Goal: Task Accomplishment & Management: Complete application form

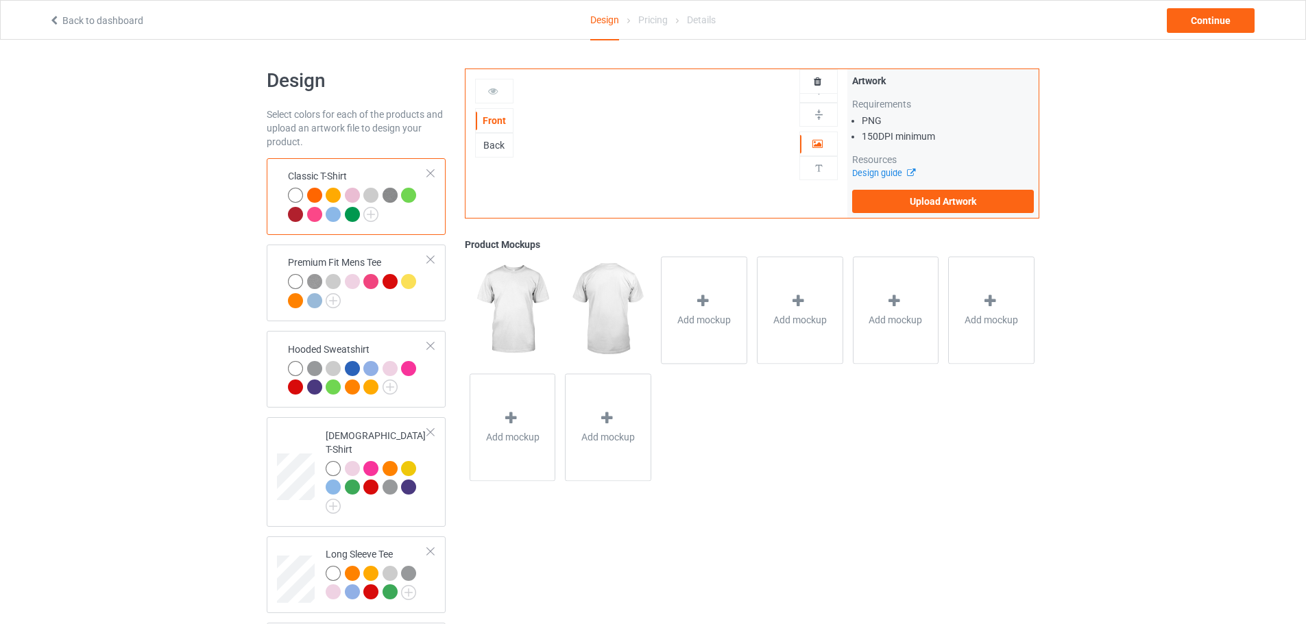
click at [319, 191] on div at bounding box center [314, 195] width 15 height 15
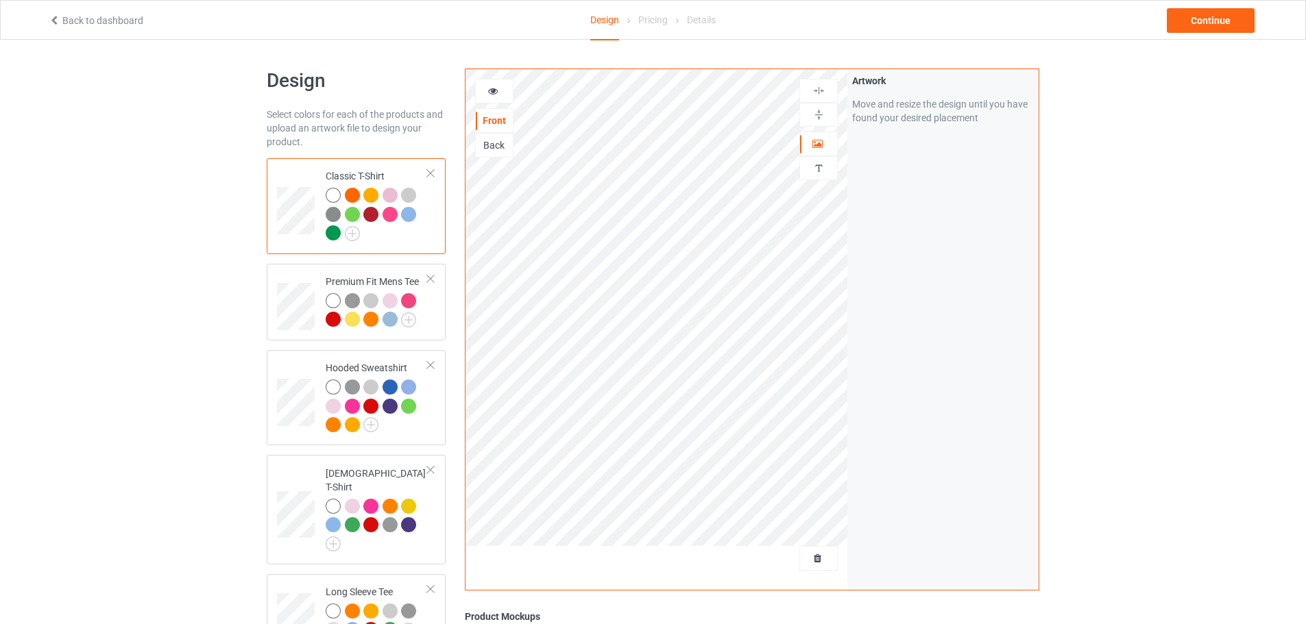
click at [1146, 304] on div "Design Select colors for each of the products and upload an artwork file to des…" at bounding box center [653, 497] width 1306 height 914
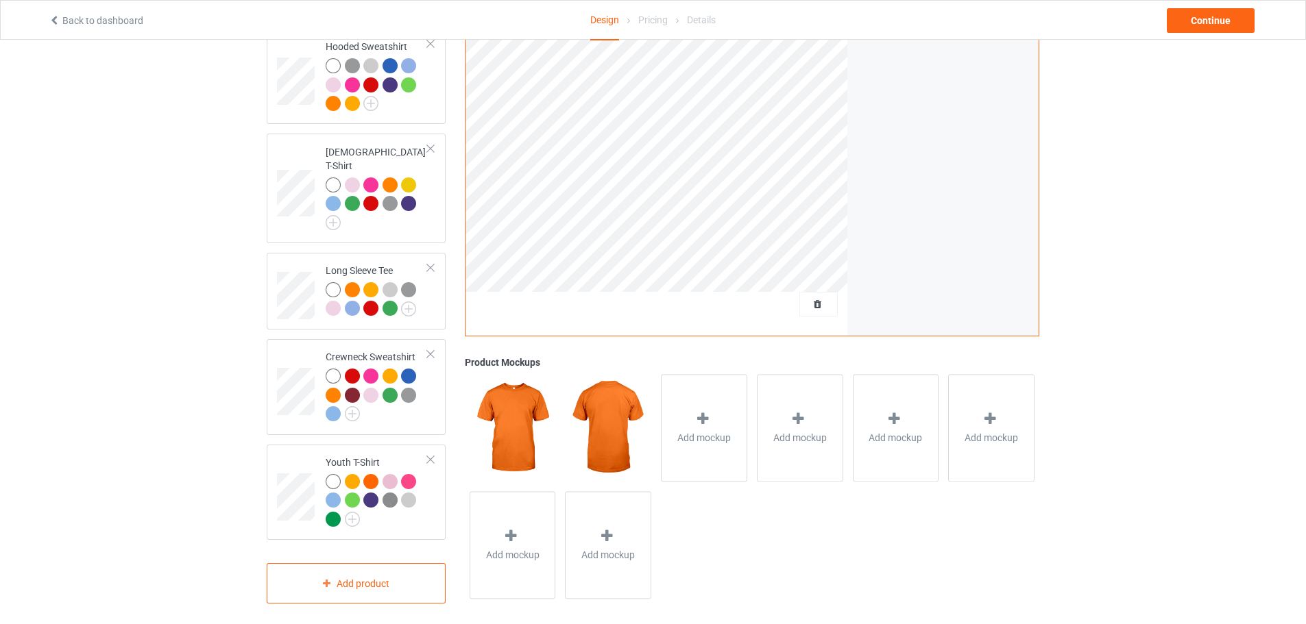
scroll to position [47, 0]
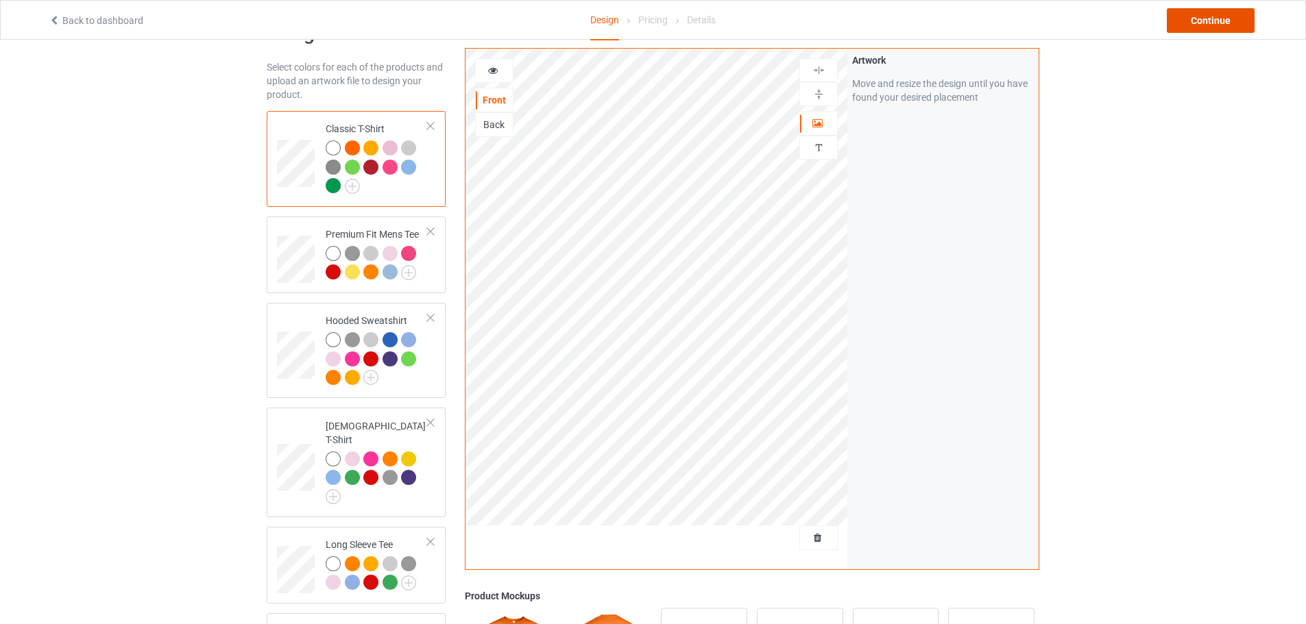
click at [1197, 25] on div "Continue" at bounding box center [1211, 20] width 88 height 25
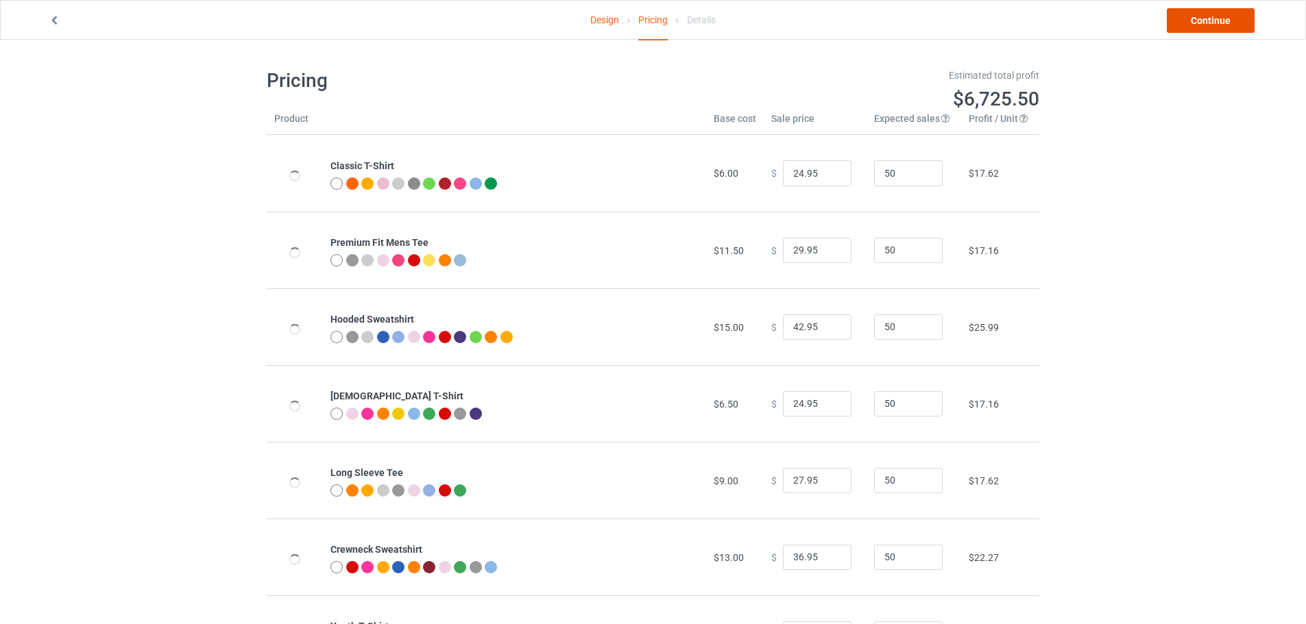
click at [1230, 16] on link "Continue" at bounding box center [1211, 20] width 88 height 25
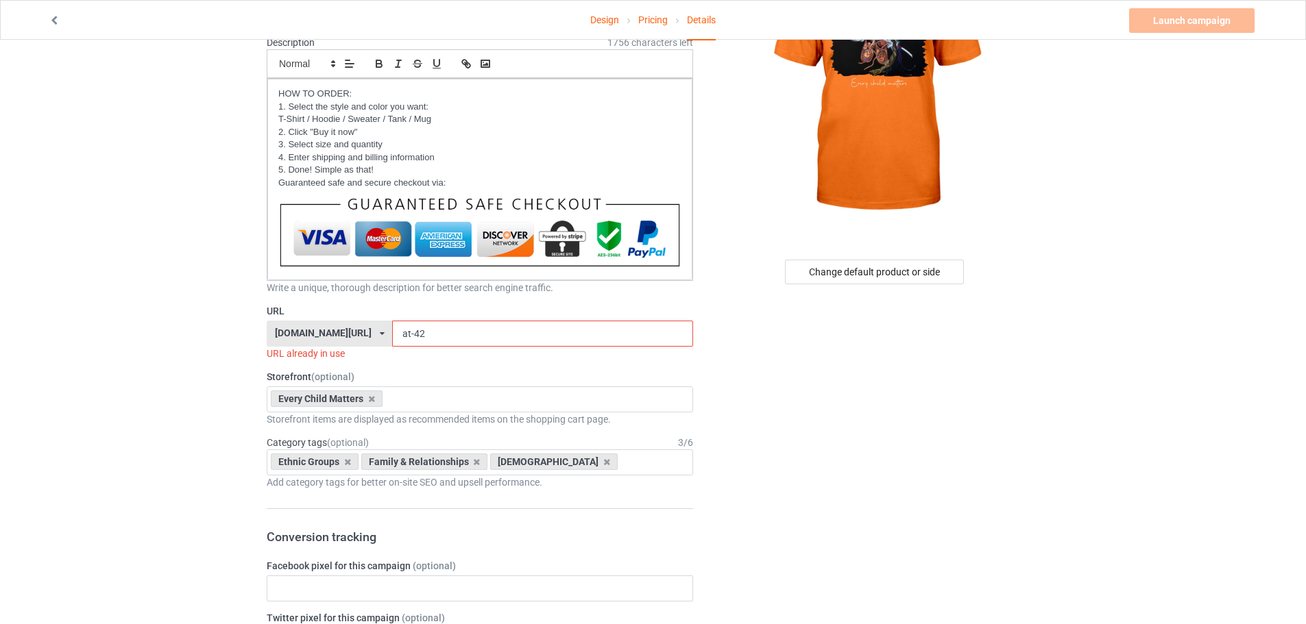
scroll to position [137, 0]
click at [380, 335] on icon at bounding box center [382, 334] width 5 height 8
click at [342, 374] on div "[DOMAIN_NAME][URL]" at bounding box center [329, 385] width 124 height 25
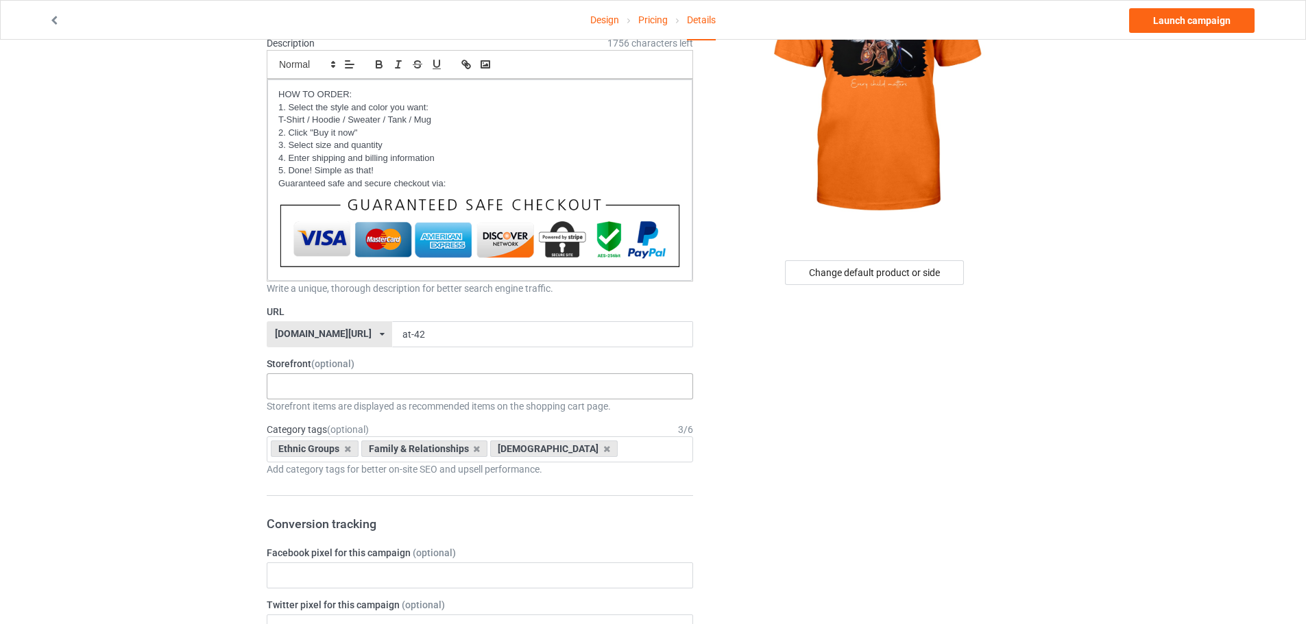
click at [354, 394] on div "Every Child Matters Native - Best Selling Native az - coat Native az- blanket N…" at bounding box center [480, 387] width 426 height 26
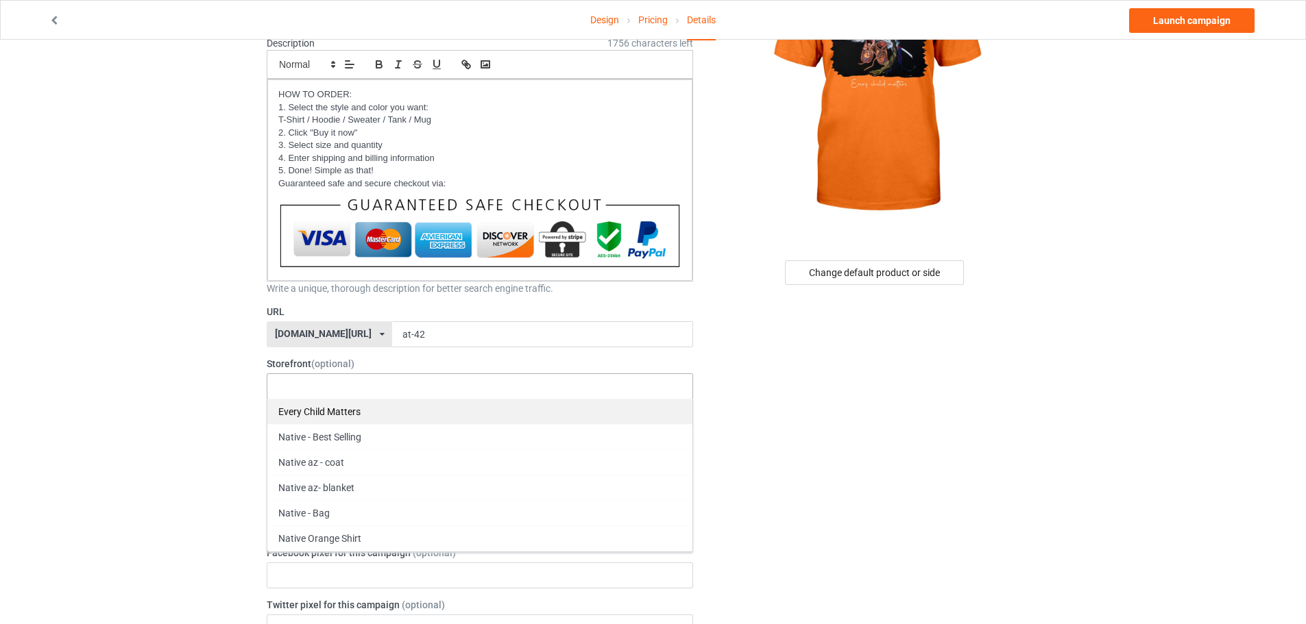
click at [343, 417] on div "Every Child Matters" at bounding box center [479, 411] width 425 height 25
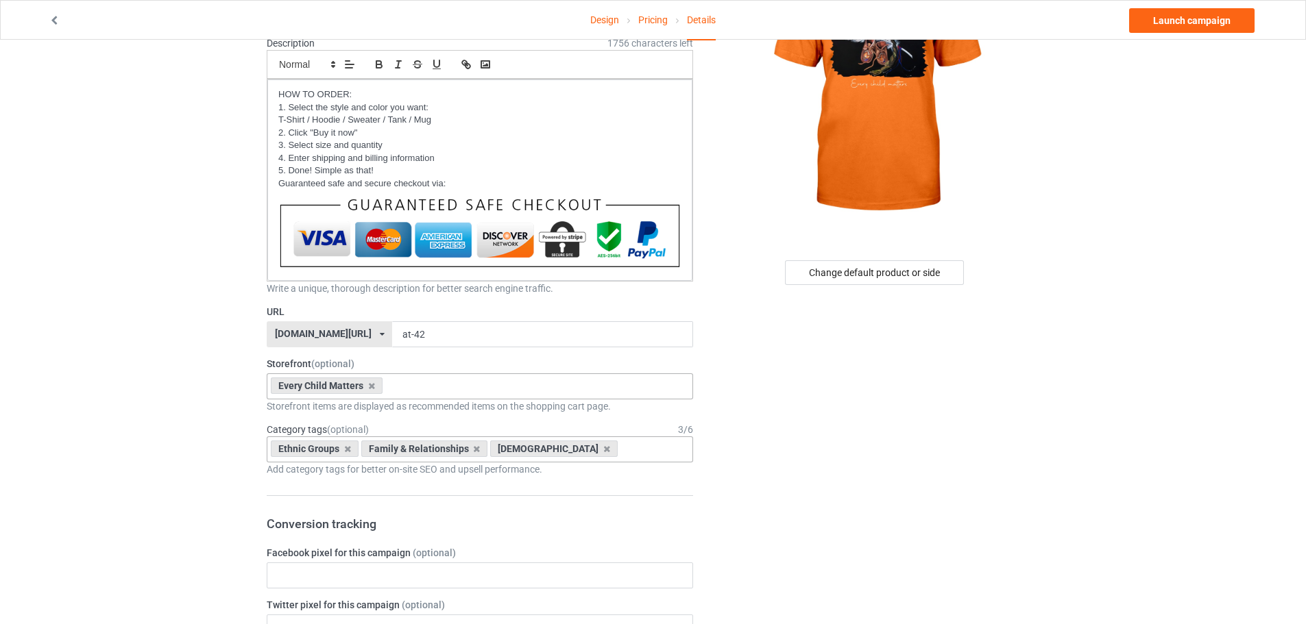
click at [633, 448] on div "Ethnic Groups Family & Relationships [DEMOGRAPHIC_DATA] Age > [DEMOGRAPHIC_DATA…" at bounding box center [480, 450] width 426 height 26
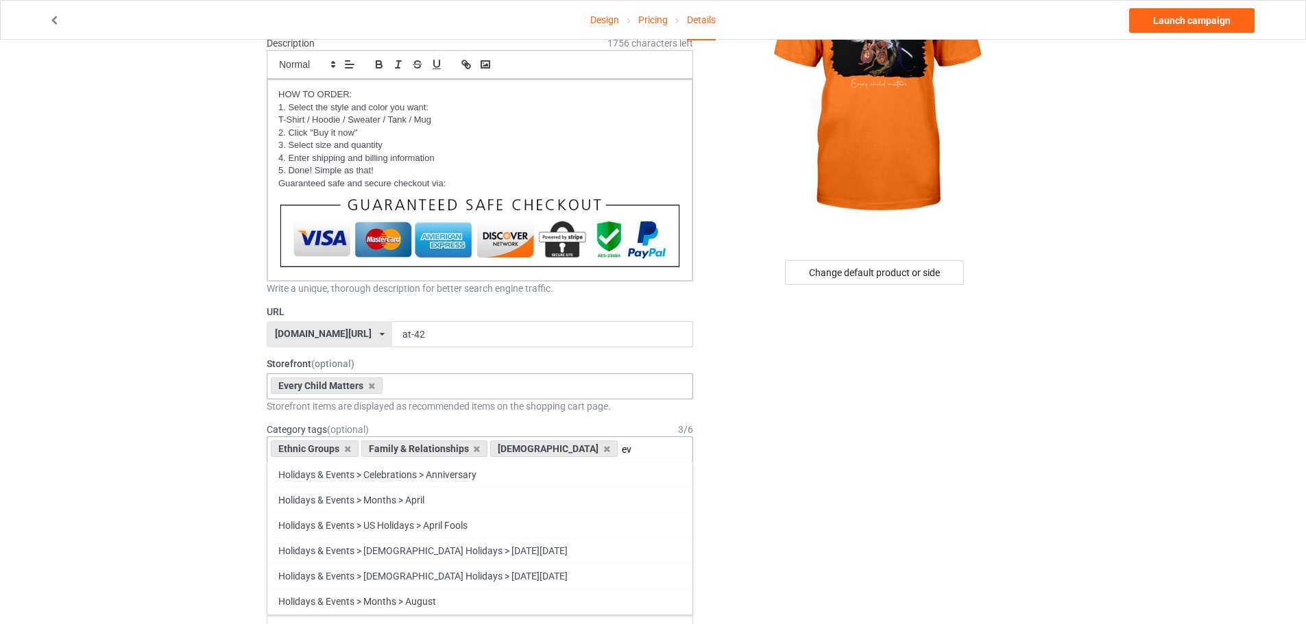
type input "e"
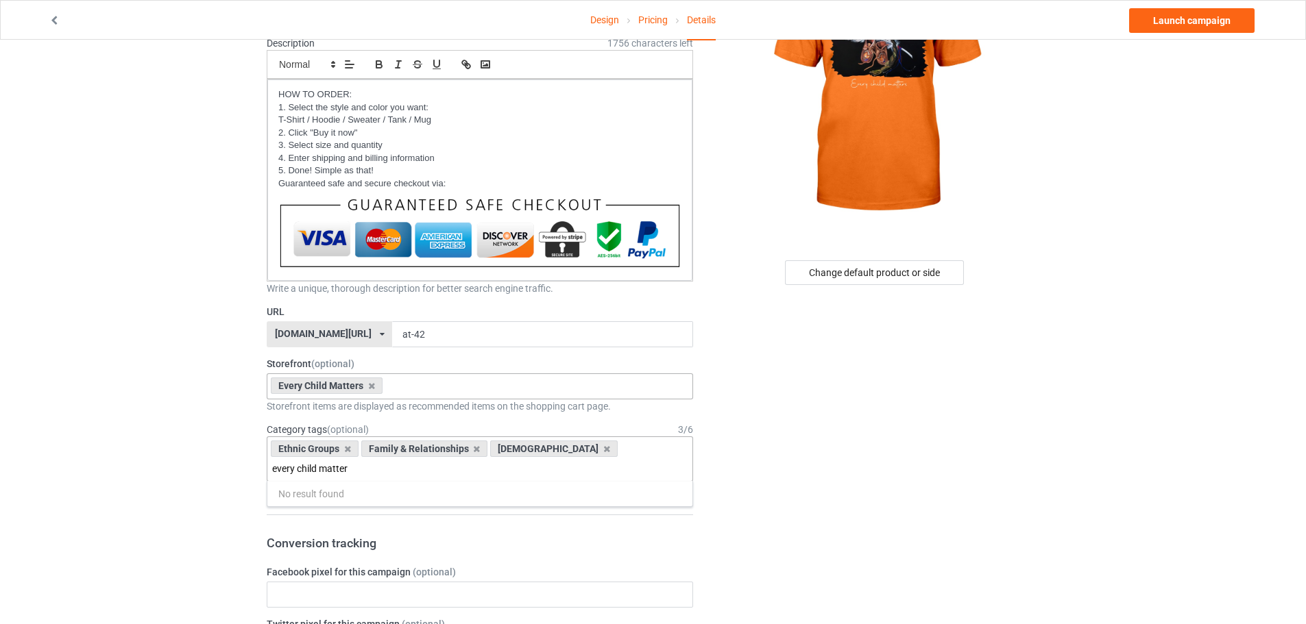
type input "every child matters"
click at [367, 463] on input "every child matters" at bounding box center [332, 469] width 121 height 12
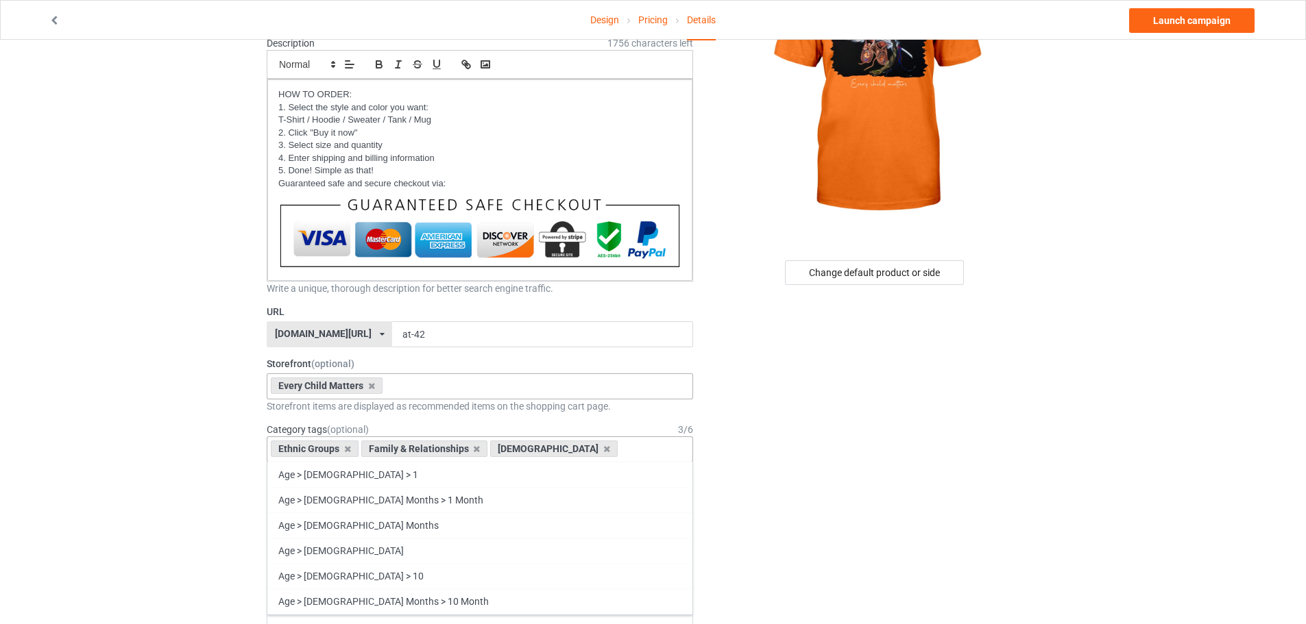
type input "e"
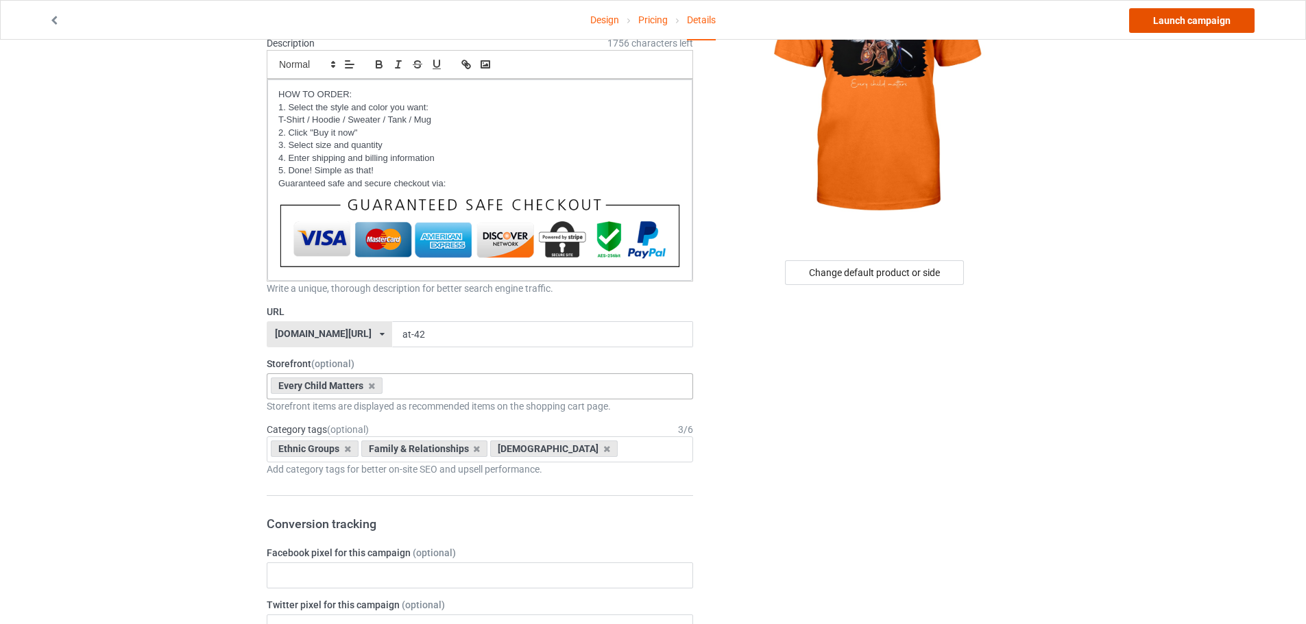
click at [1210, 15] on link "Launch campaign" at bounding box center [1191, 20] width 125 height 25
